Goal: Task Accomplishment & Management: Use online tool/utility

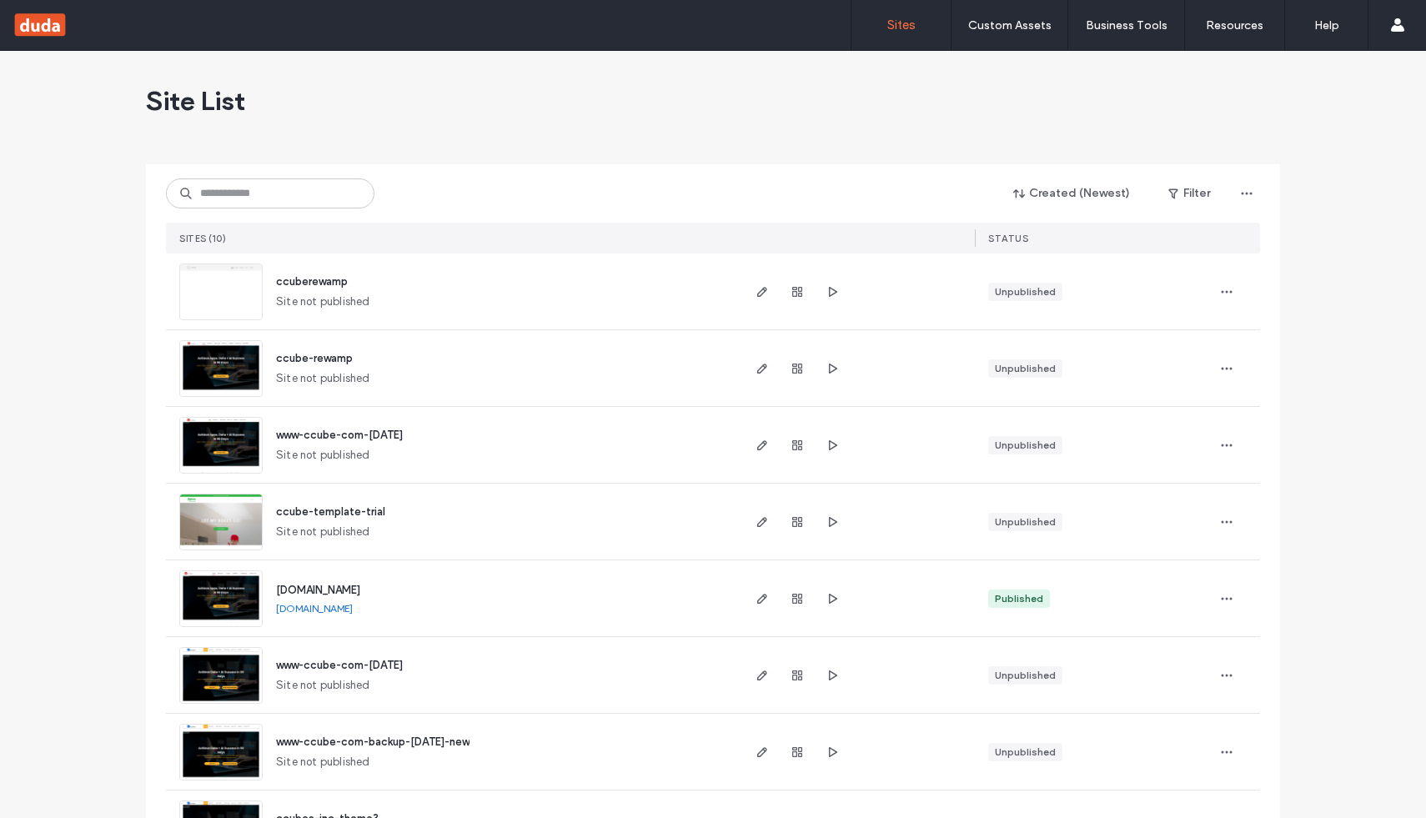
click at [293, 585] on span "[DOMAIN_NAME]" at bounding box center [318, 590] width 84 height 13
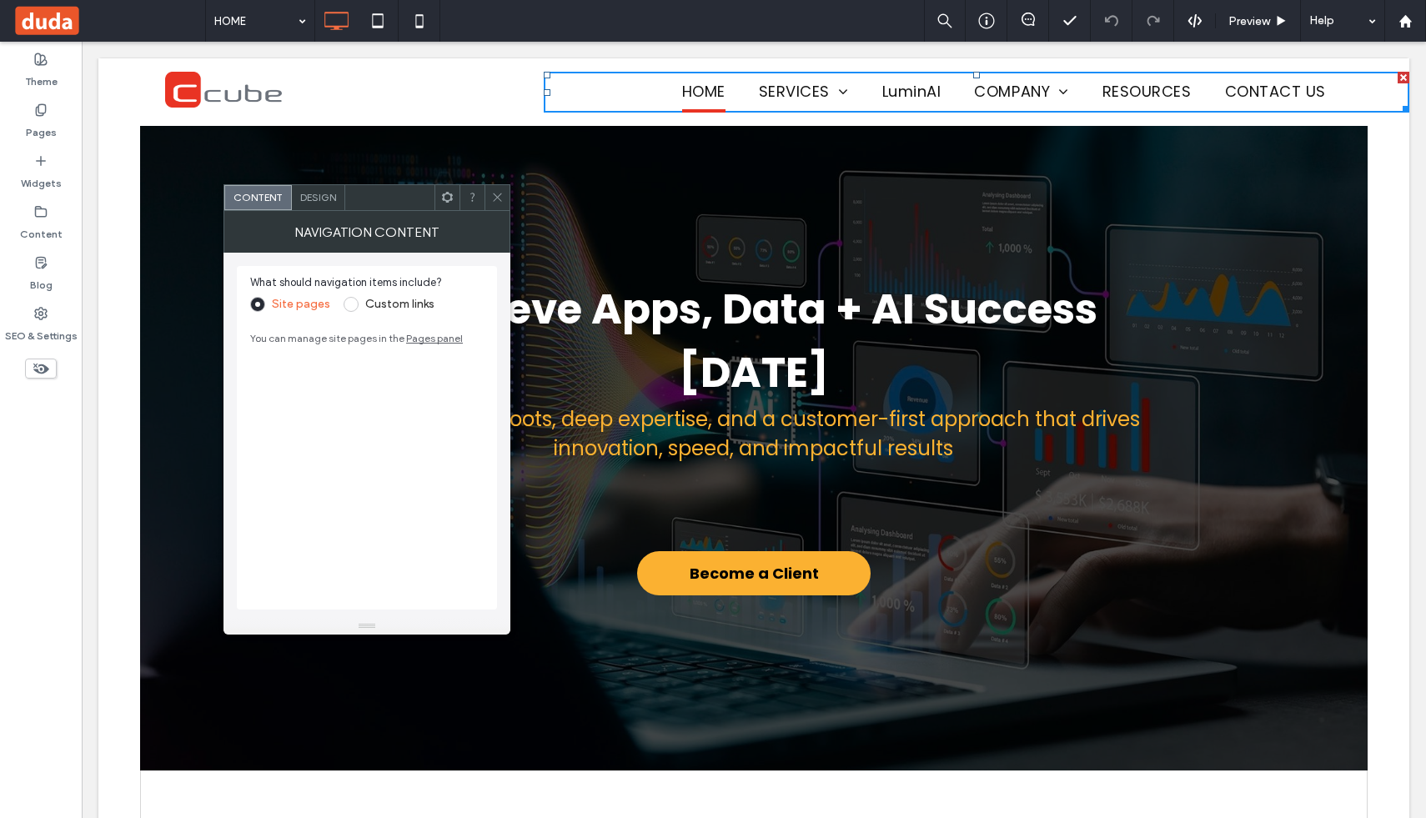
click at [904, 94] on span "LuminAI" at bounding box center [911, 92] width 59 height 41
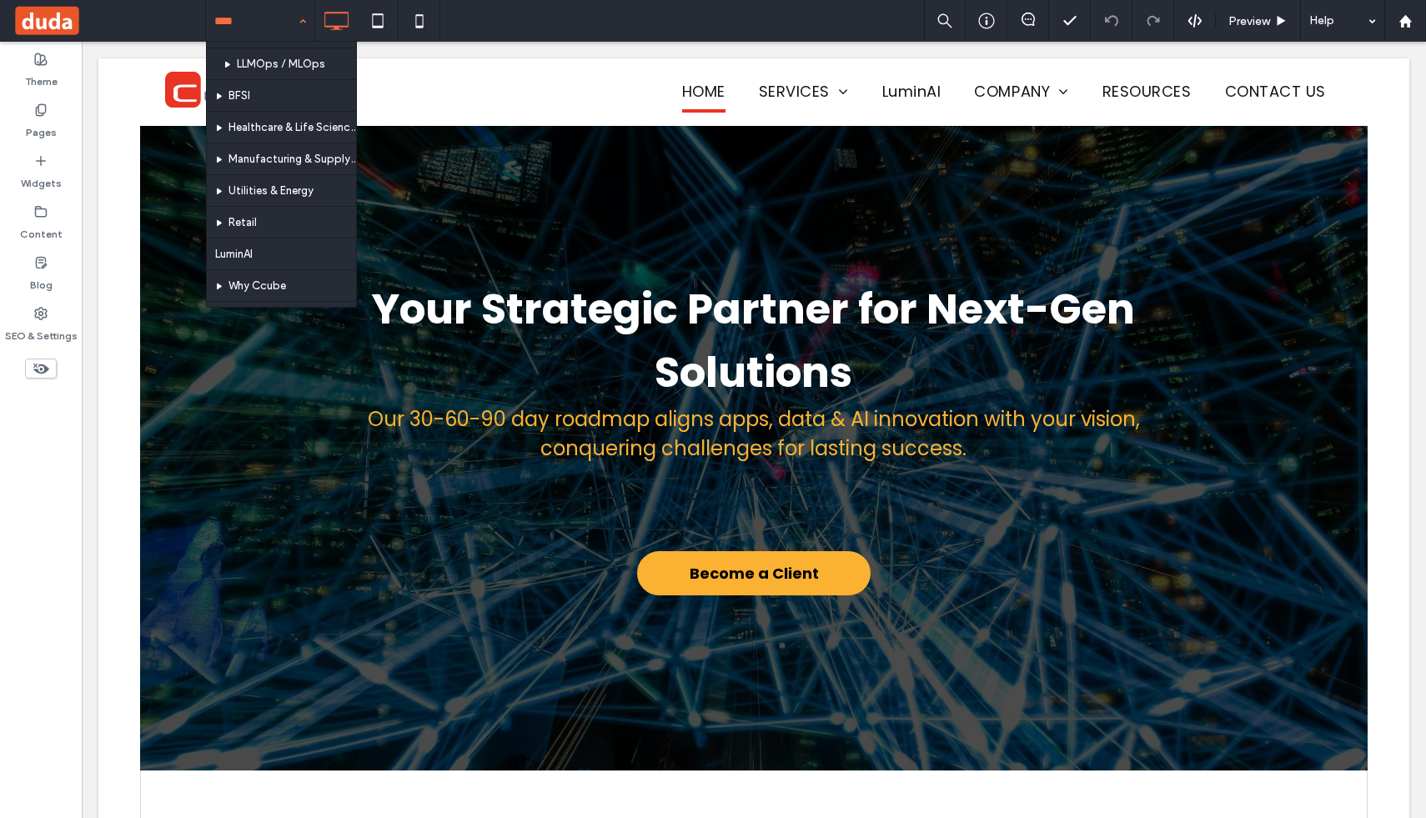
scroll to position [406, 0]
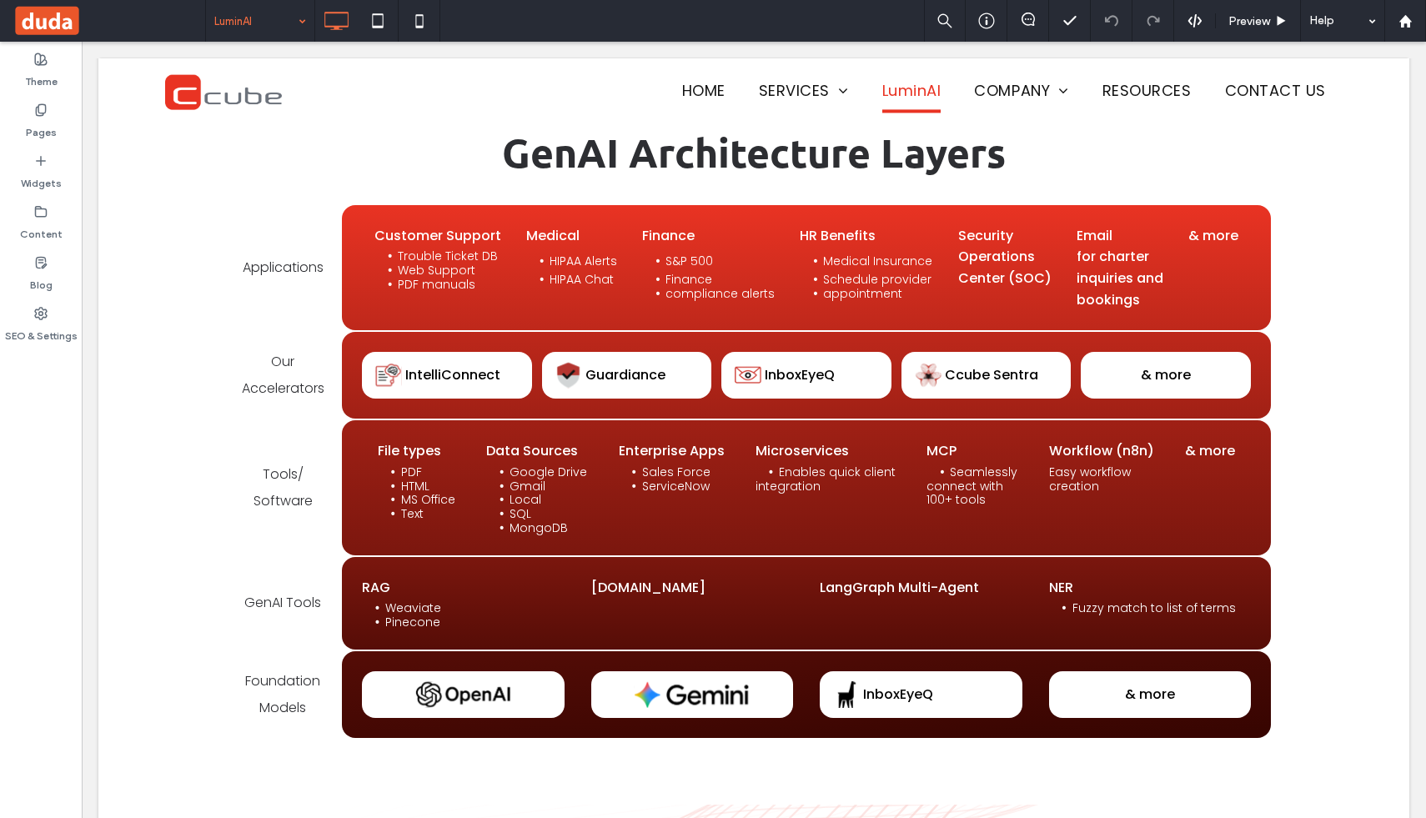
scroll to position [7827, 0]
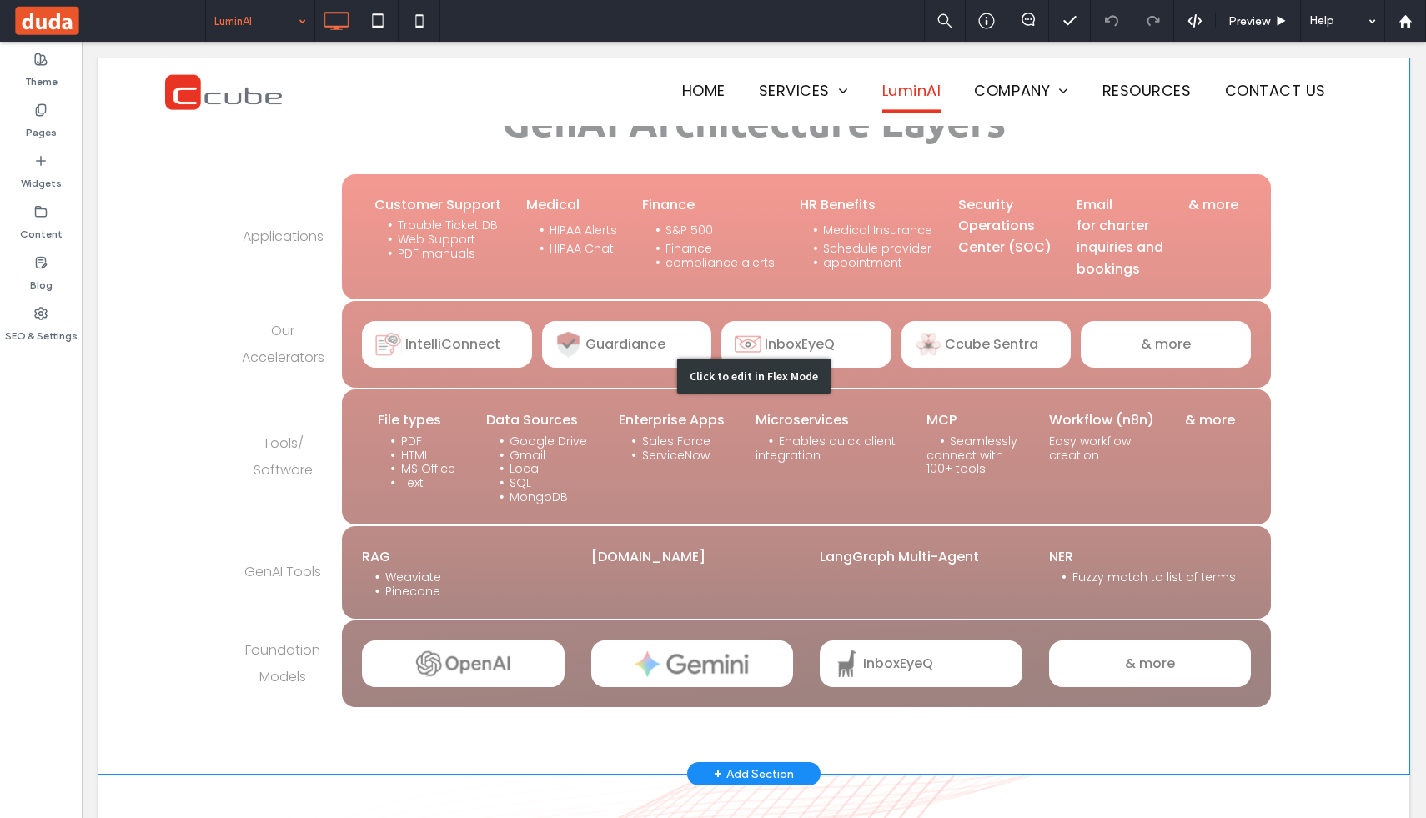
click at [906, 648] on div "Click to edit in Flex Mode" at bounding box center [753, 376] width 1311 height 795
click at [906, 648] on div "InboxEyeQ & more" at bounding box center [806, 663] width 929 height 87
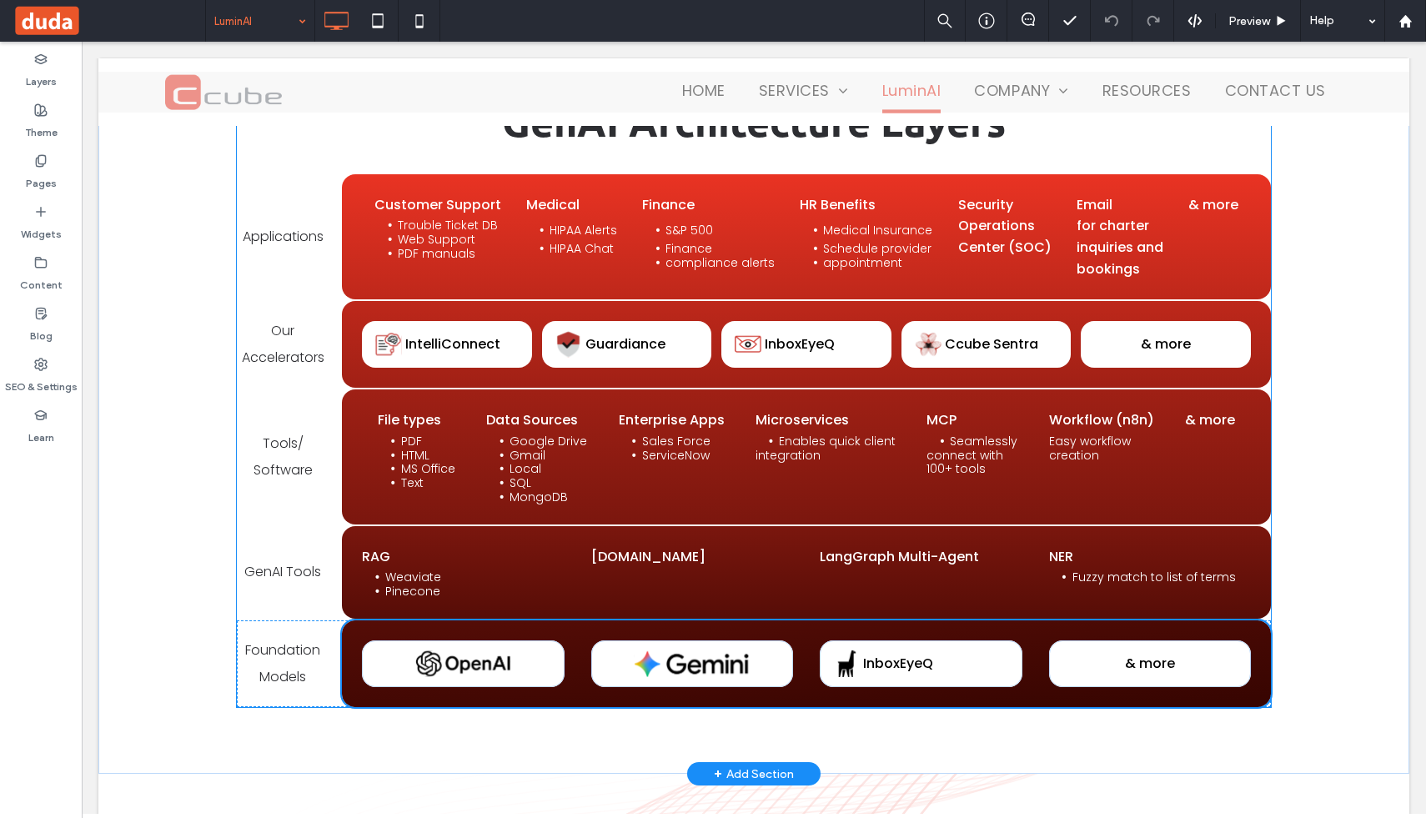
scroll to position [8061, 0]
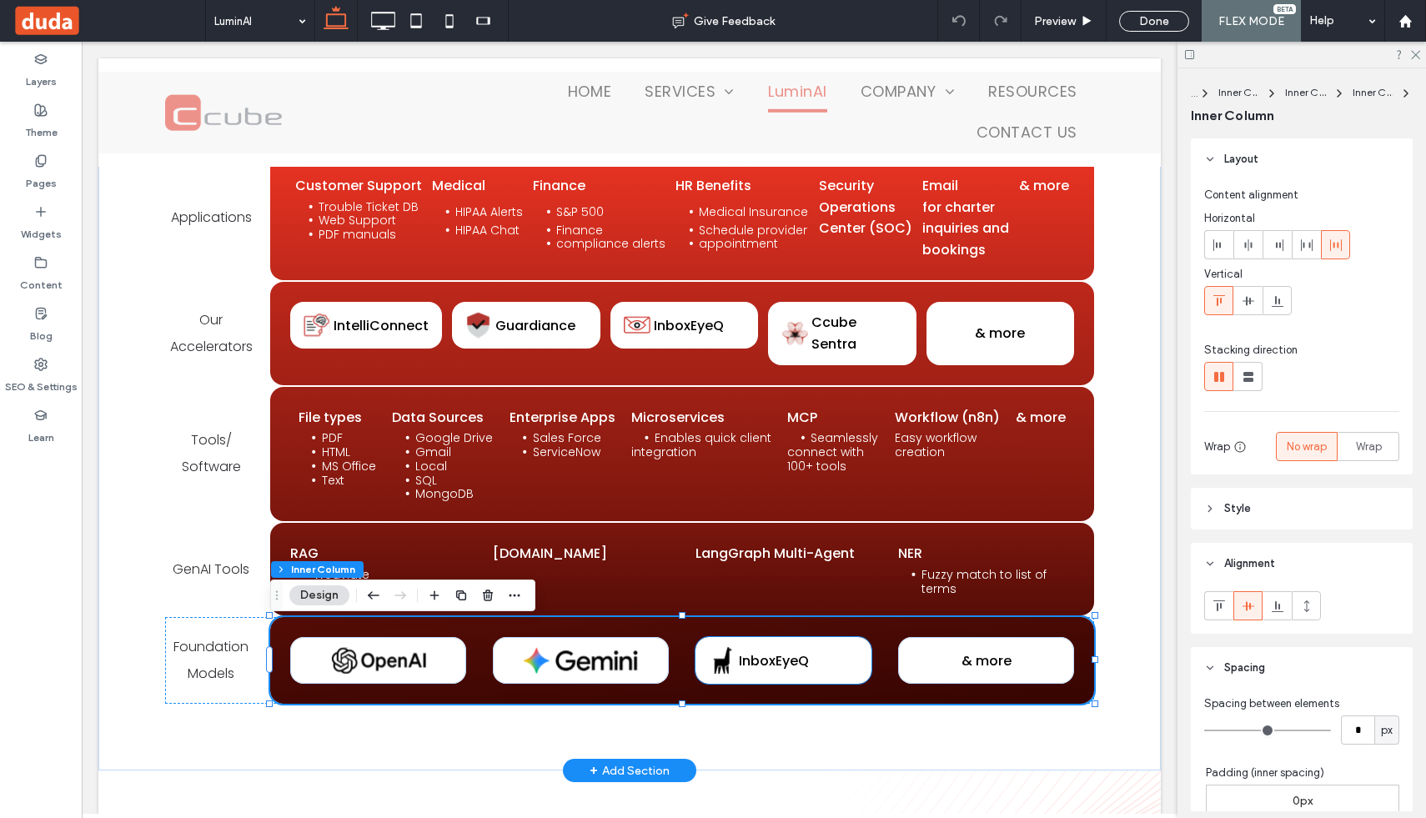
click at [803, 670] on span "InboxEyeQ" at bounding box center [774, 660] width 70 height 19
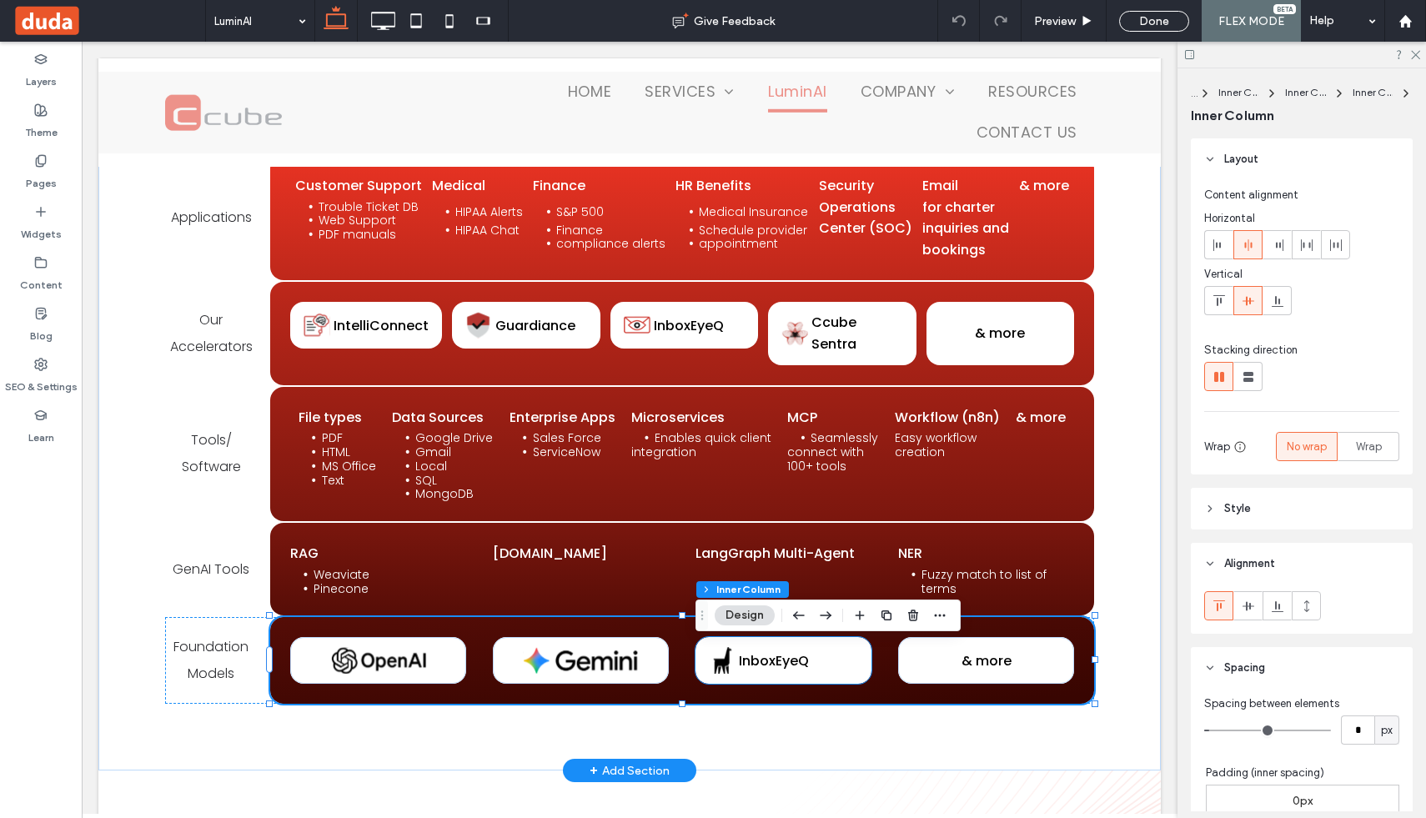
click at [803, 670] on span "InboxEyeQ" at bounding box center [774, 660] width 70 height 19
